Goal: Navigation & Orientation: Find specific page/section

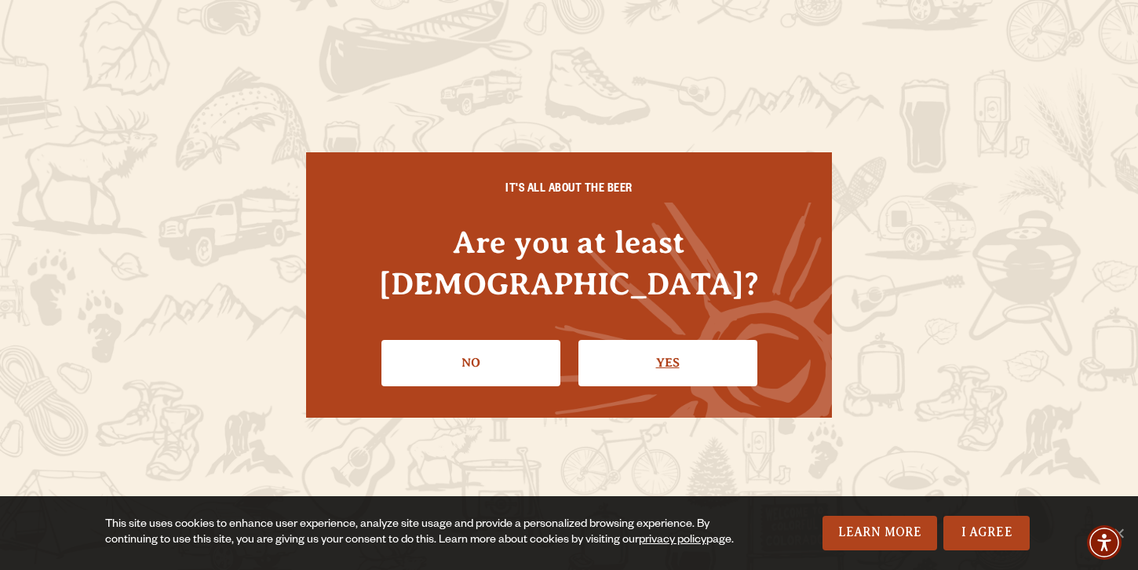
click at [690, 340] on link "Yes" at bounding box center [667, 363] width 179 height 46
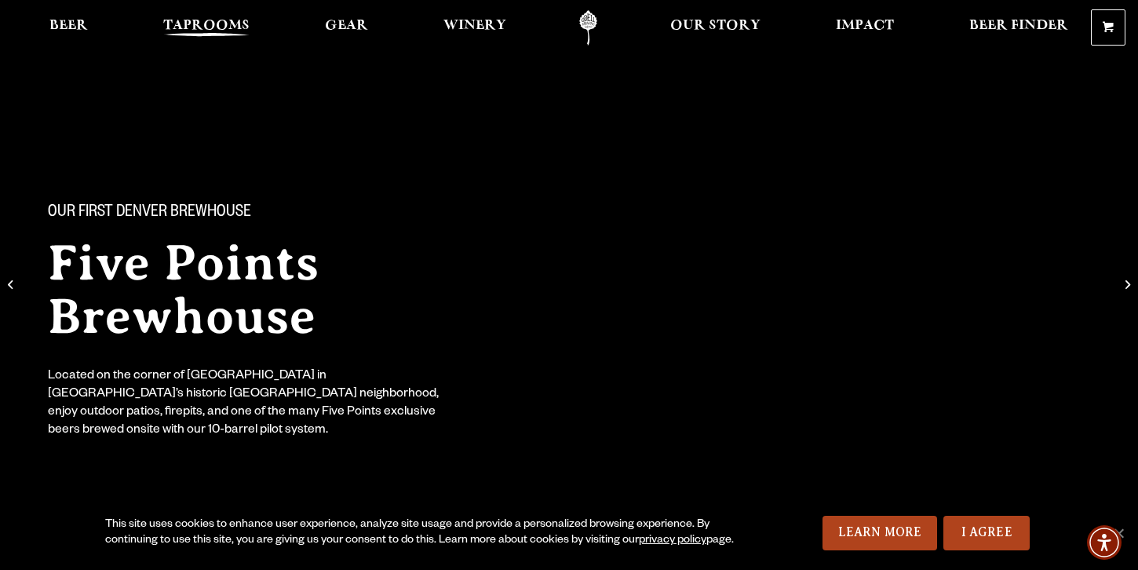
click at [224, 28] on span "Taprooms" at bounding box center [206, 26] width 86 height 13
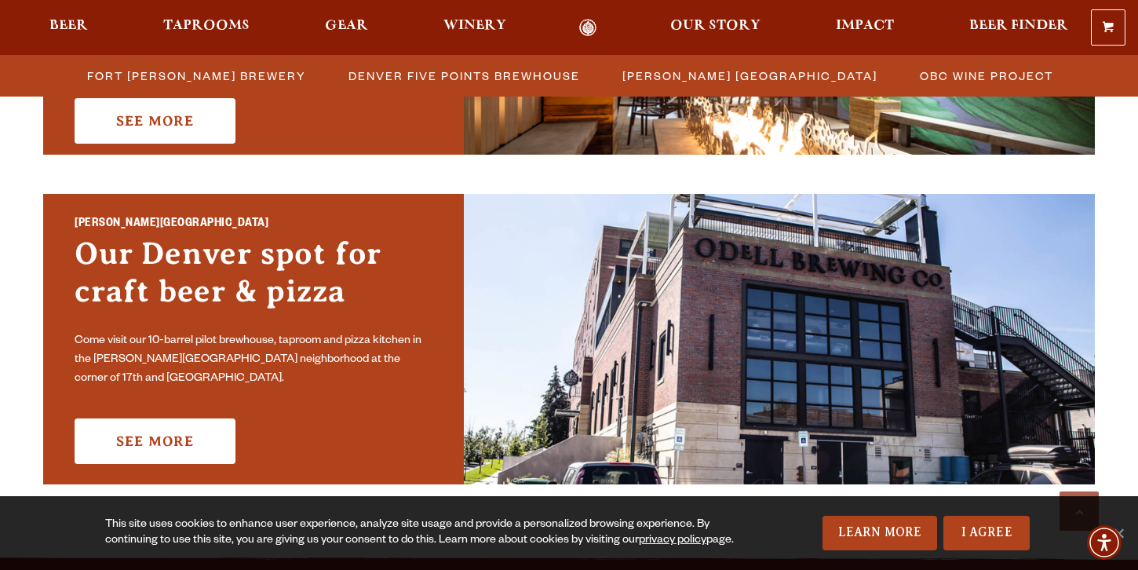
scroll to position [1071, 0]
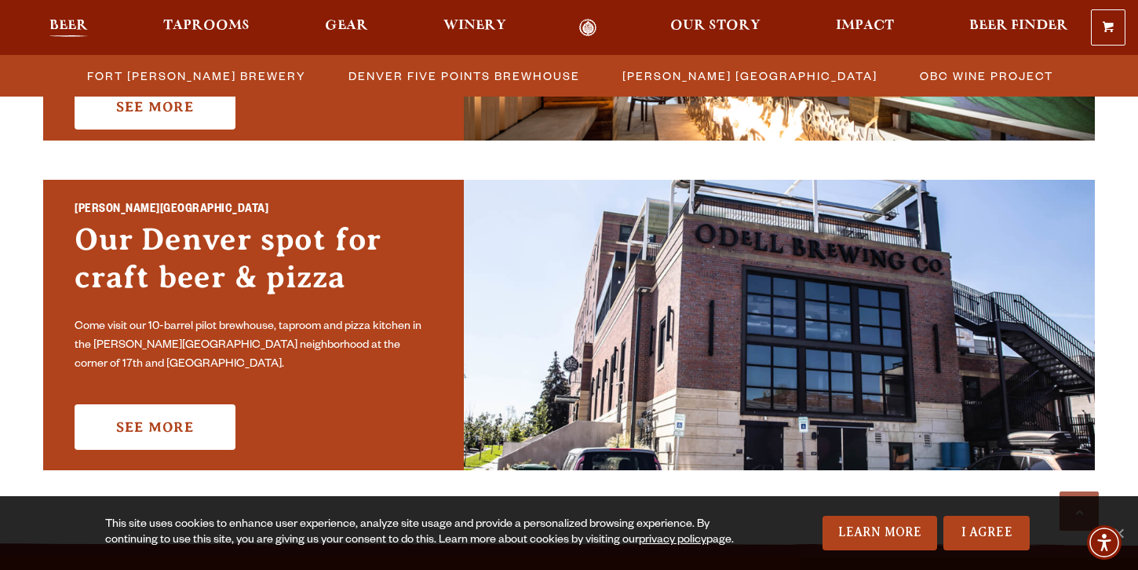
click at [81, 27] on span "Beer" at bounding box center [68, 26] width 38 height 13
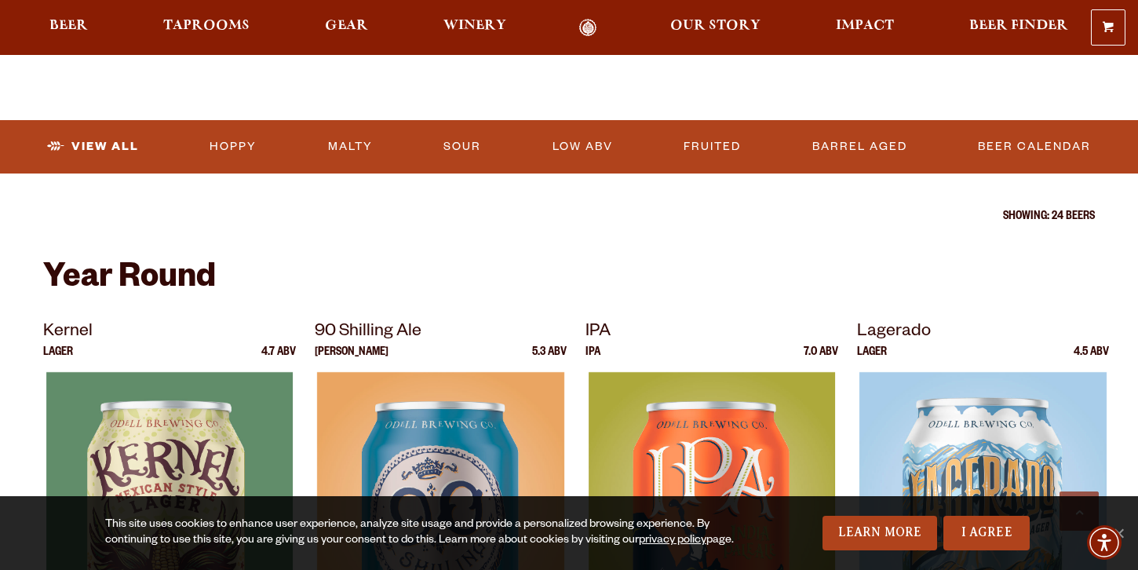
scroll to position [485, 0]
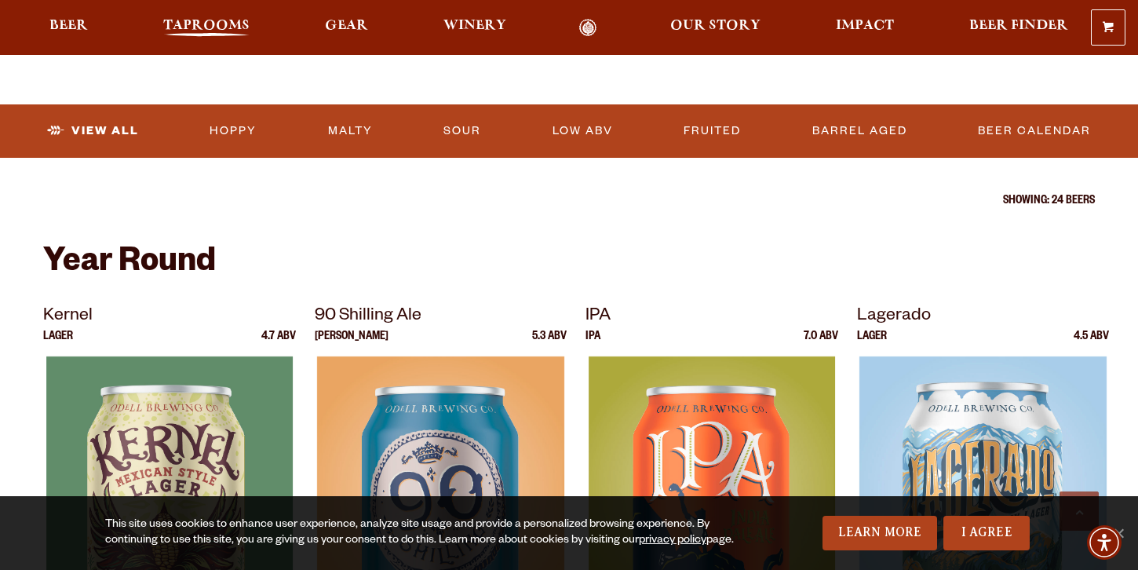
click at [188, 32] on span "Taprooms" at bounding box center [206, 26] width 86 height 13
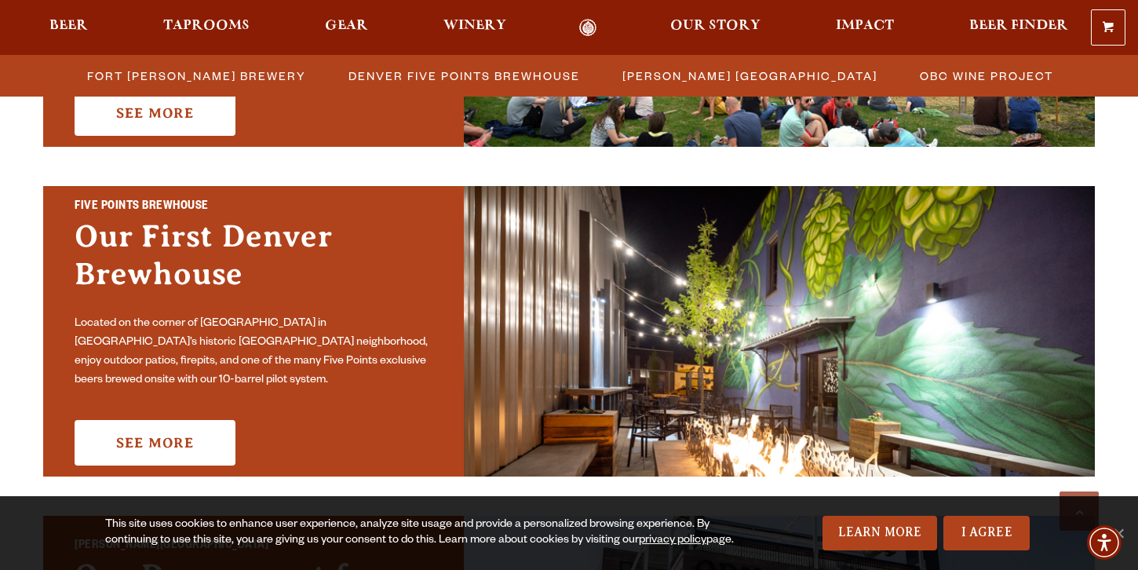
scroll to position [791, 0]
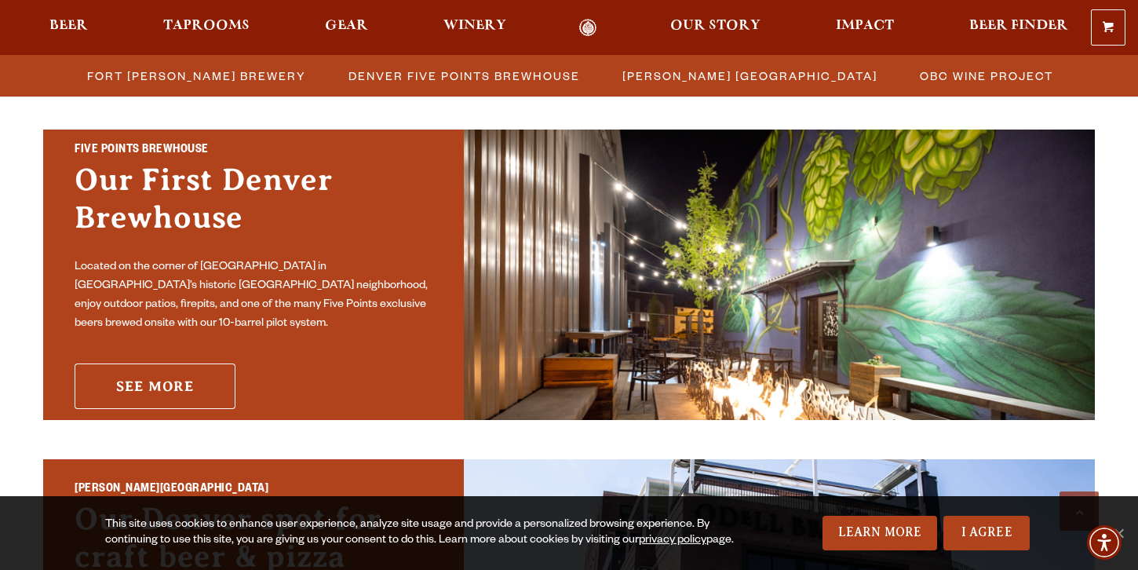
click at [180, 375] on link "See More" at bounding box center [155, 386] width 161 height 46
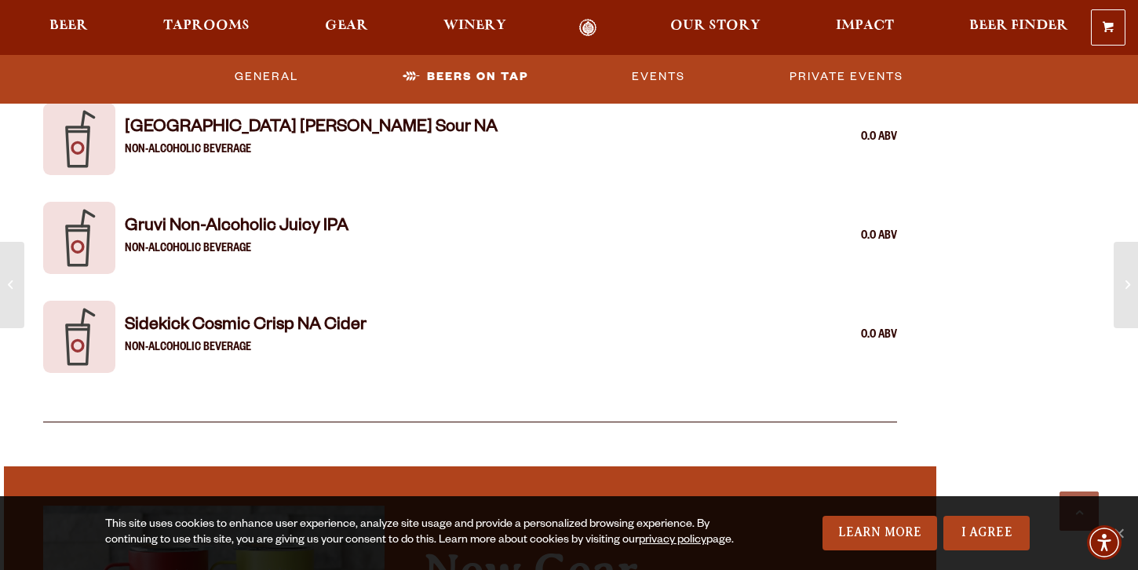
scroll to position [3708, 0]
